Goal: Task Accomplishment & Management: Manage account settings

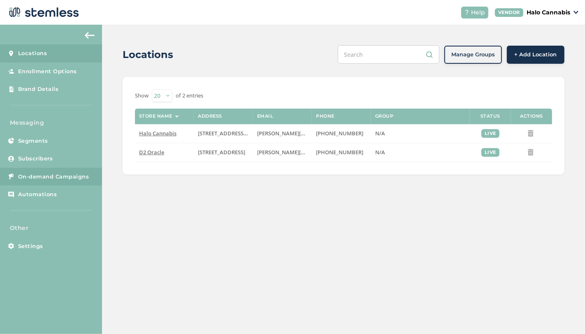
click at [49, 179] on span "On-demand Campaigns" at bounding box center [53, 177] width 71 height 8
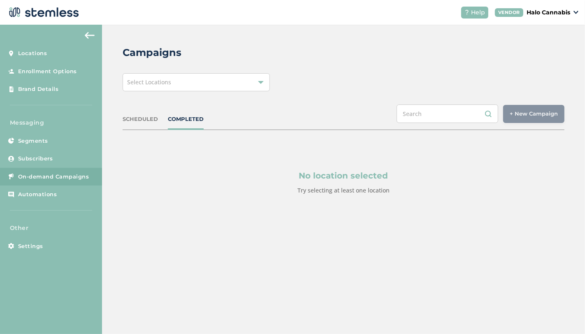
click at [265, 79] on div "Select Locations" at bounding box center [196, 82] width 147 height 18
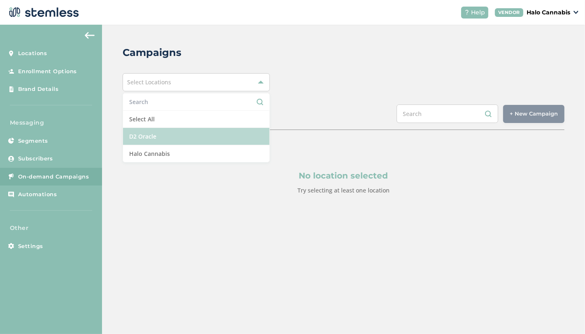
click at [160, 138] on li "D2 Oracle" at bounding box center [196, 136] width 147 height 17
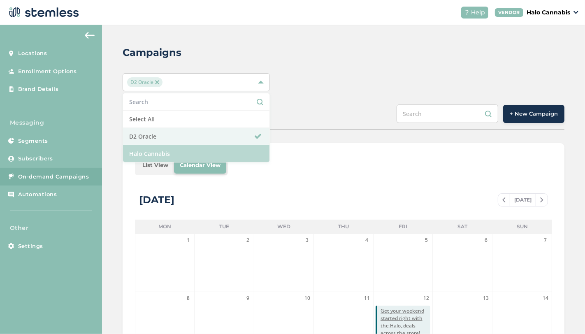
click at [159, 151] on li "Halo Cannabis" at bounding box center [196, 153] width 147 height 17
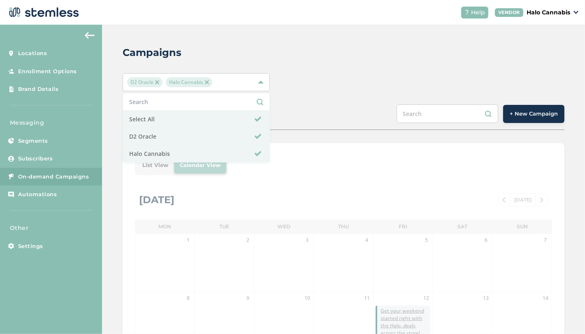
click at [343, 95] on div "Campaigns D2 Oracle Halo Cannabis Select All D2 Oracle Halo Cannabis SCHEDULED …" at bounding box center [343, 291] width 483 height 533
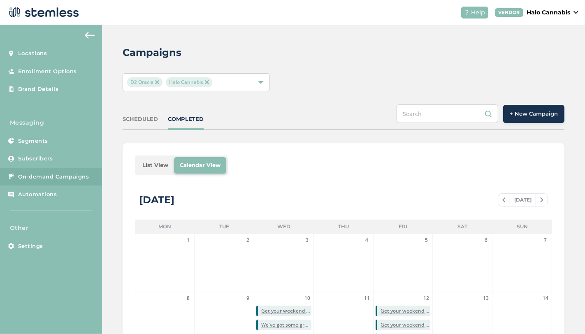
click at [512, 107] on button "+ New Campaign" at bounding box center [533, 114] width 61 height 18
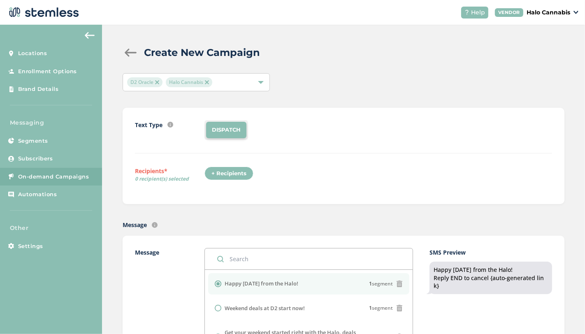
click at [230, 176] on div "+ Recipients" at bounding box center [229, 174] width 49 height 14
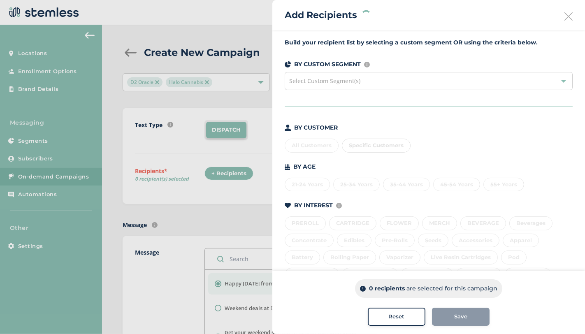
click at [310, 148] on div "All Customers Specific Customers" at bounding box center [429, 143] width 288 height 17
click at [307, 147] on div "All Customers Specific Customers" at bounding box center [429, 143] width 288 height 17
click at [304, 139] on div "All Customers" at bounding box center [312, 146] width 54 height 14
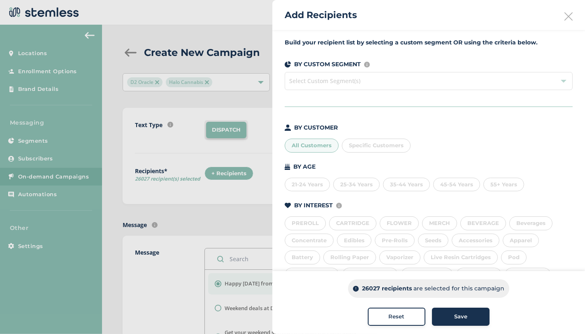
click at [209, 102] on div at bounding box center [292, 167] width 585 height 334
click at [565, 16] on icon at bounding box center [569, 16] width 8 height 8
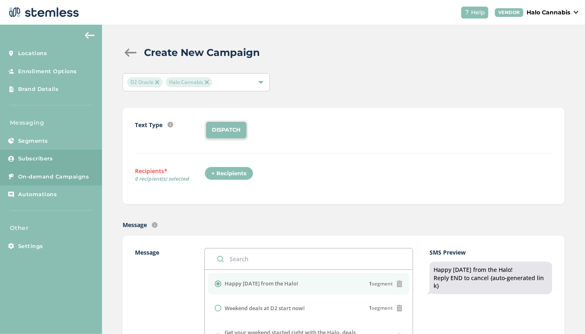
click at [42, 156] on span "Subscribers" at bounding box center [35, 159] width 35 height 8
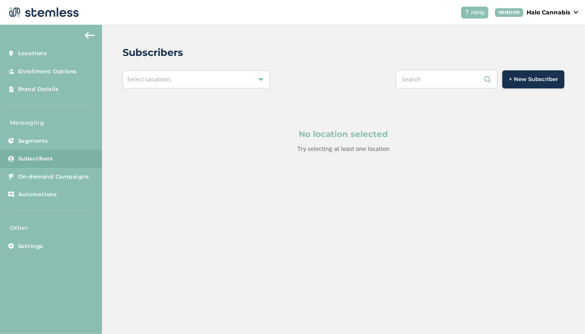
click at [263, 81] on div at bounding box center [261, 80] width 6 height 6
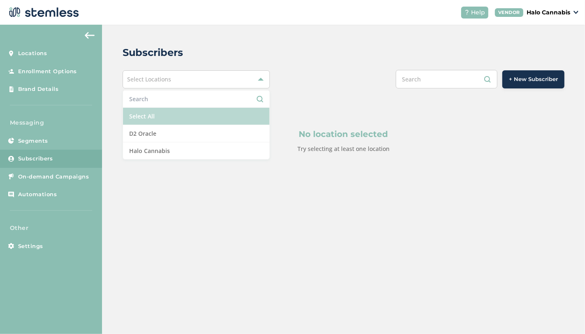
click at [170, 119] on li "Select All" at bounding box center [196, 116] width 147 height 17
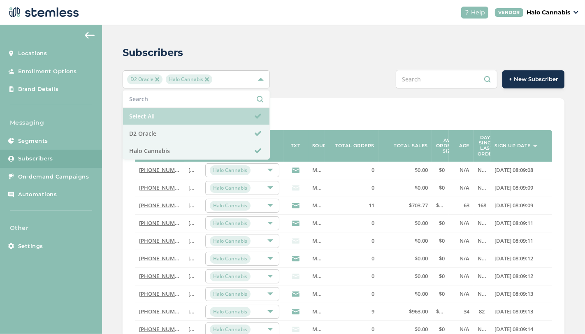
click at [257, 118] on span at bounding box center [258, 116] width 7 height 7
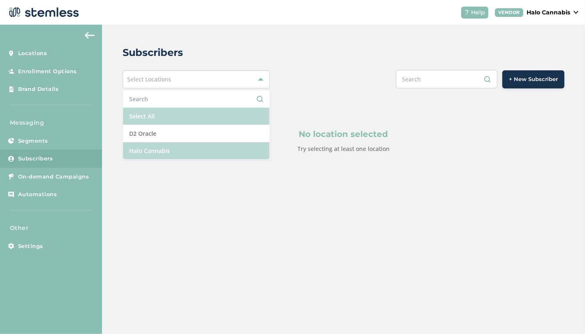
click at [205, 151] on li "Halo Cannabis" at bounding box center [196, 150] width 147 height 17
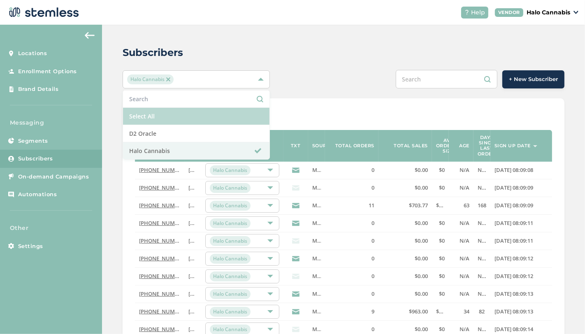
click at [335, 58] on div "Subscribers" at bounding box center [340, 52] width 435 height 15
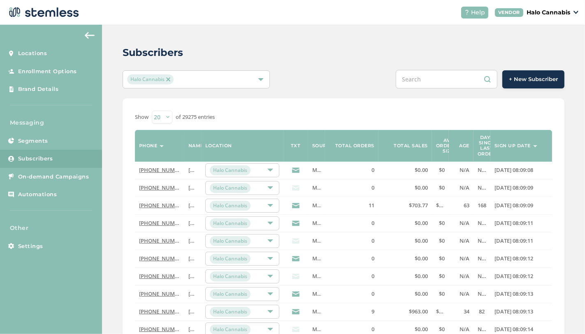
click at [295, 186] on icon at bounding box center [295, 187] width 7 height 7
click at [296, 187] on icon at bounding box center [295, 187] width 7 height 7
click at [295, 168] on icon at bounding box center [295, 170] width 7 height 7
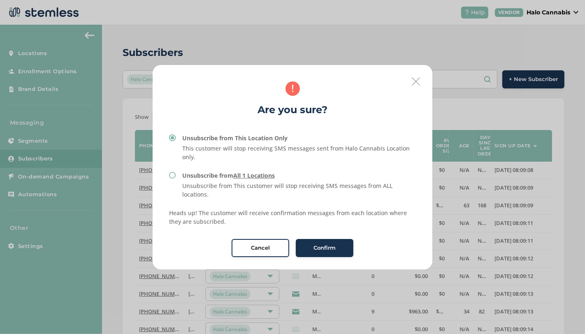
click at [414, 84] on icon at bounding box center [416, 81] width 8 height 8
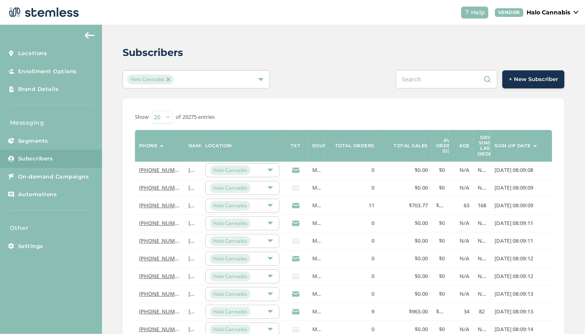
click at [297, 189] on icon at bounding box center [295, 187] width 7 height 7
click at [294, 237] on icon at bounding box center [295, 240] width 7 height 7
click at [274, 170] on div "Halo Cannabis" at bounding box center [242, 170] width 74 height 14
click at [284, 114] on div "Show 20 50 100 of 29275 entries" at bounding box center [343, 117] width 417 height 13
click at [416, 79] on input "text" at bounding box center [447, 79] width 102 height 19
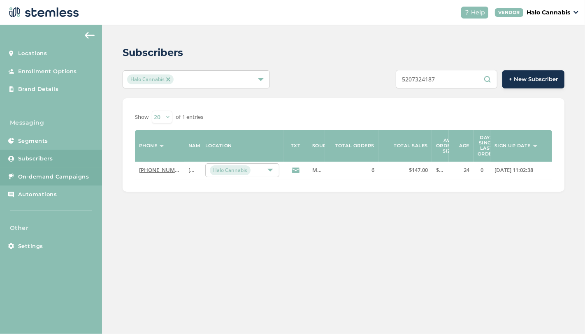
type input "5207324187"
click at [51, 181] on link "On-demand Campaigns" at bounding box center [51, 177] width 102 height 18
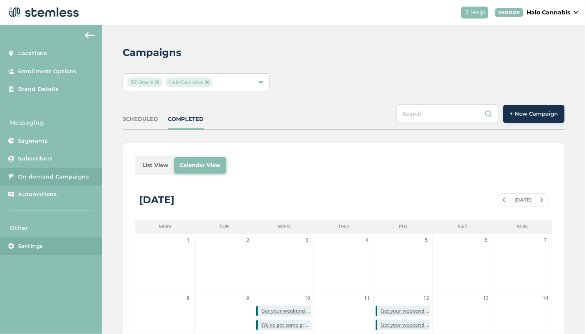
click at [32, 249] on span "Settings" at bounding box center [30, 246] width 25 height 8
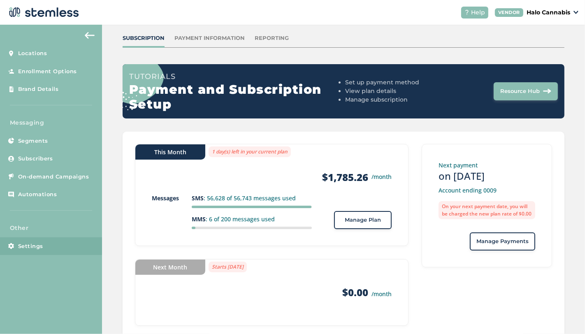
scroll to position [66, 0]
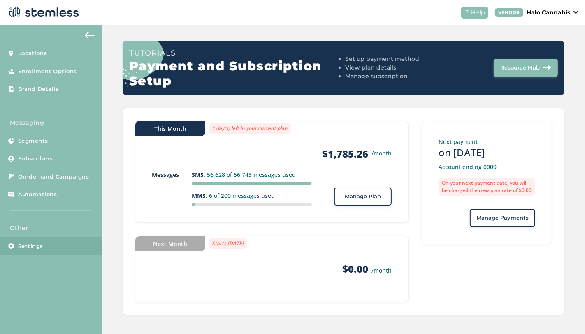
click at [360, 191] on button "Manage Plan" at bounding box center [363, 197] width 58 height 18
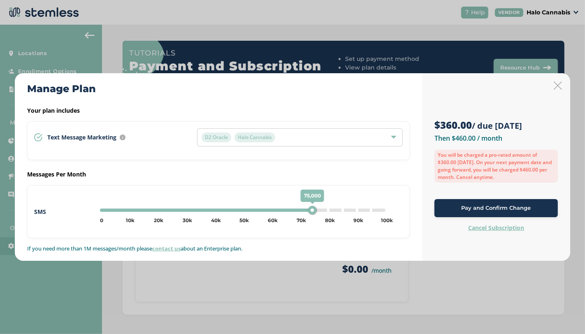
drag, startPoint x: 100, startPoint y: 209, endPoint x: 314, endPoint y: 195, distance: 214.9
click at [314, 206] on div "75,000" at bounding box center [312, 210] width 8 height 8
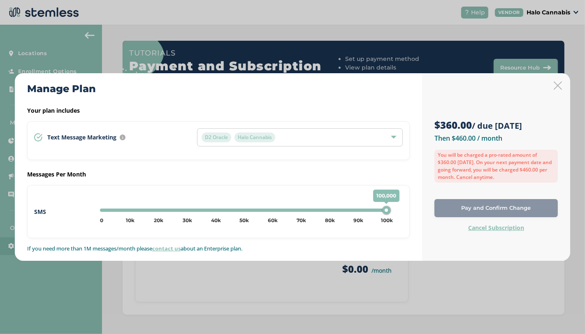
drag, startPoint x: 316, startPoint y: 209, endPoint x: 401, endPoint y: 210, distance: 85.2
click at [401, 210] on div "100,000 0 5k 10k 15k 20k 25k 30k 35k 40k 45k 50k 55k 60k 65k 70k 75k 80k 85k 90…" at bounding box center [250, 211] width 306 height 19
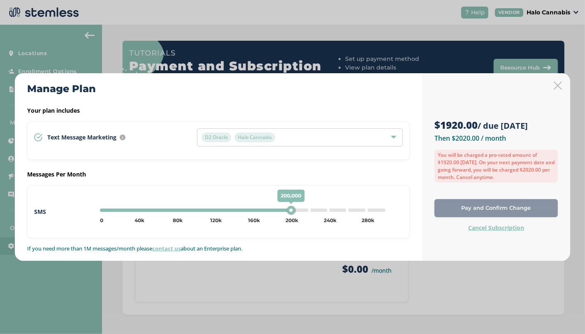
drag, startPoint x: 242, startPoint y: 207, endPoint x: 386, endPoint y: 208, distance: 144.4
click at [386, 208] on div "200,000 0 20k 40k 60k 80k 100k 120k 140k 160k 180k 200k 220k 240k 260k 280k 300…" at bounding box center [243, 210] width 292 height 10
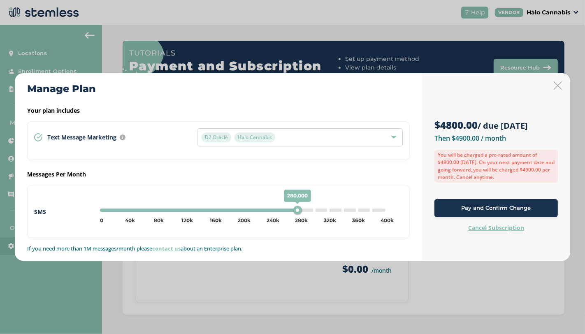
type input "200000"
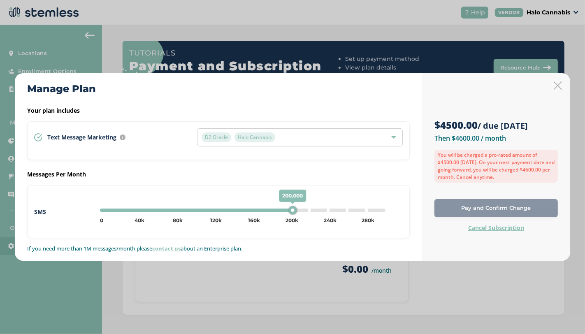
drag, startPoint x: 314, startPoint y: 212, endPoint x: 292, endPoint y: 205, distance: 23.7
click at [292, 206] on div "200,000" at bounding box center [292, 210] width 8 height 8
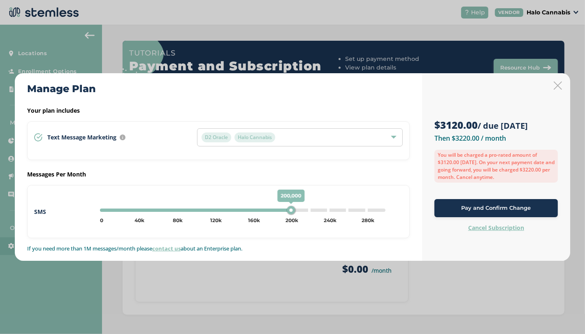
click at [560, 85] on icon at bounding box center [558, 85] width 8 height 8
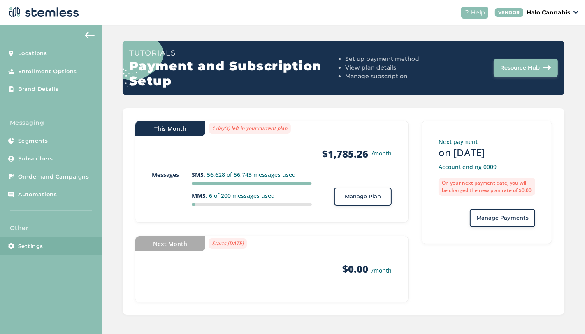
click at [91, 34] on img at bounding box center [90, 35] width 10 height 7
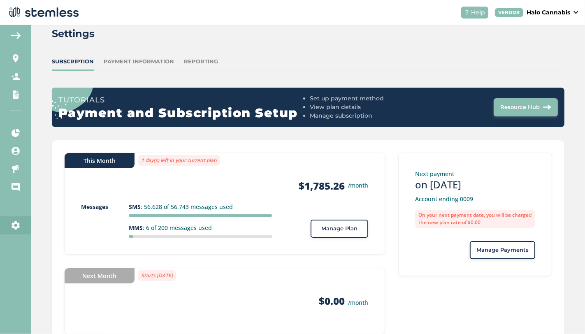
scroll to position [4, 0]
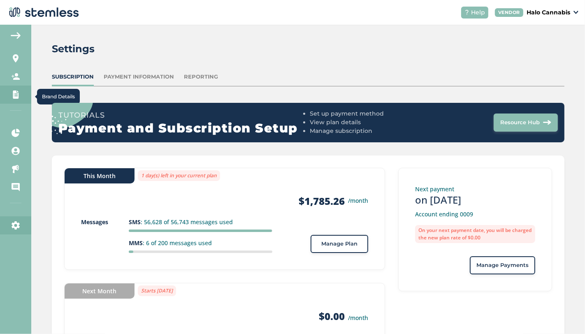
click at [12, 96] on icon at bounding box center [16, 95] width 8 height 8
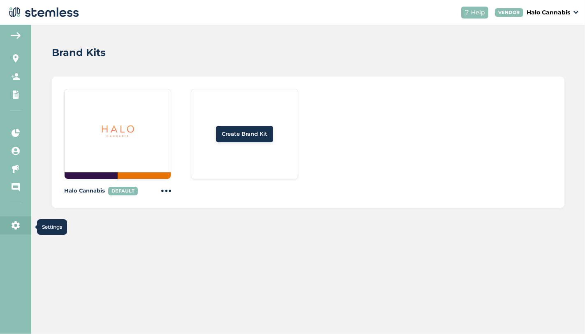
click at [7, 228] on link "Settings" at bounding box center [15, 225] width 31 height 18
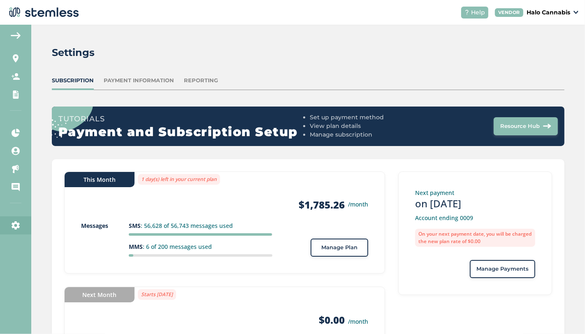
click at [133, 81] on div "Payment Information" at bounding box center [139, 81] width 70 height 8
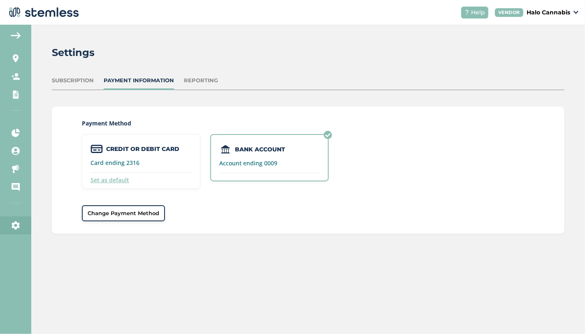
click at [206, 82] on div "Reporting" at bounding box center [201, 81] width 34 height 8
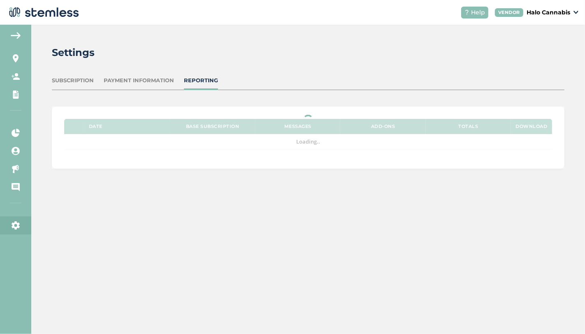
click at [85, 79] on div "Subscription" at bounding box center [73, 81] width 42 height 8
